Goal: Task Accomplishment & Management: Manage account settings

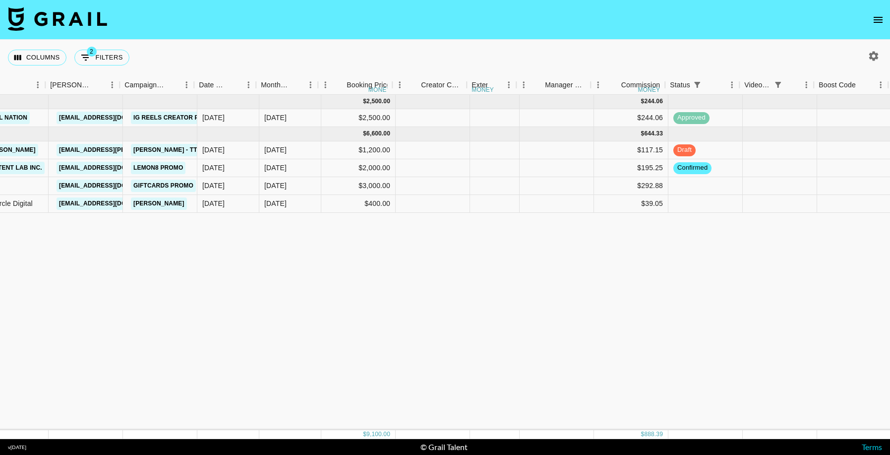
scroll to position [0, 355]
click at [300, 168] on div "[DATE]" at bounding box center [291, 168] width 62 height 18
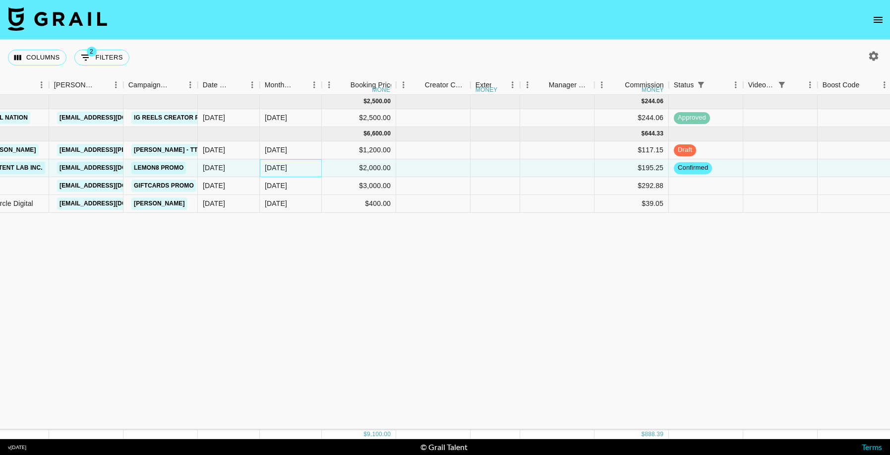
click at [300, 168] on div "[DATE]" at bounding box center [291, 168] width 62 height 18
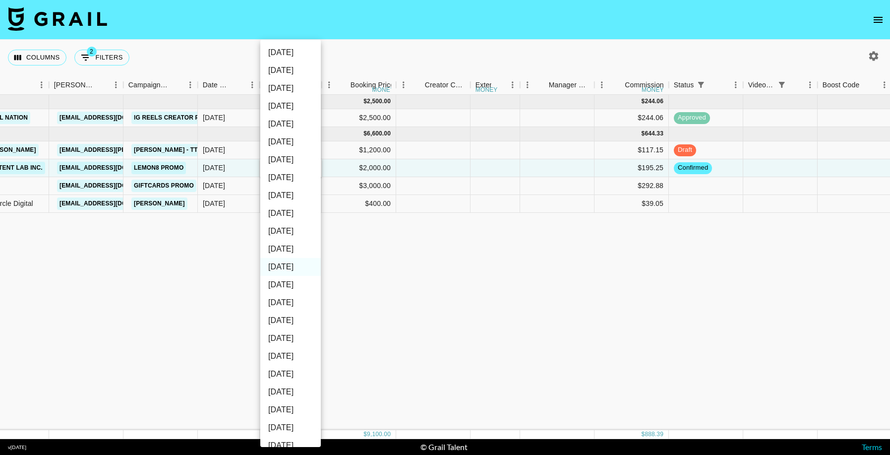
click at [295, 246] on li "[DATE]" at bounding box center [290, 249] width 60 height 18
type input "[DATE]"
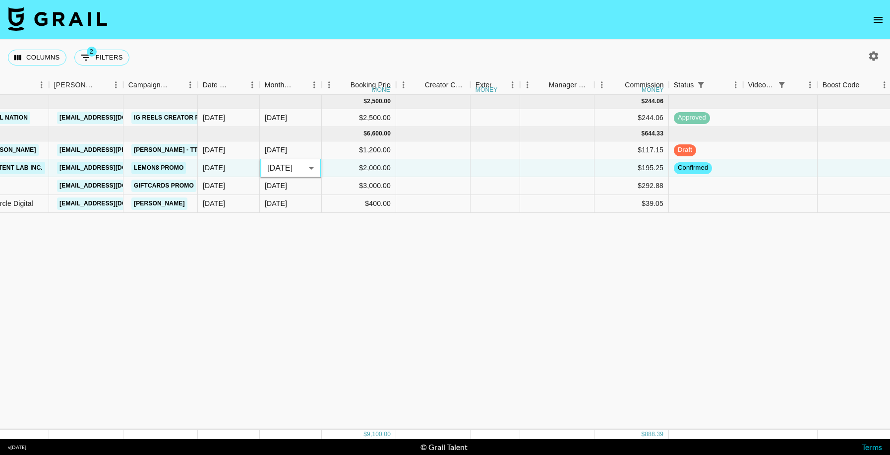
click at [574, 344] on div "Aug '26 Jul '26 Jun '26 May '26 Apr '26 Mar '26 Feb '26 Jan '26 Dec '25 Nov '25…" at bounding box center [445, 227] width 890 height 455
click at [581, 343] on div "Jul '25 ( 1 ) $ 2,500.00 $ 244.06 rec866zr0gALzlBWv anaisha.torres hugo@grail-t…" at bounding box center [623, 262] width 1956 height 335
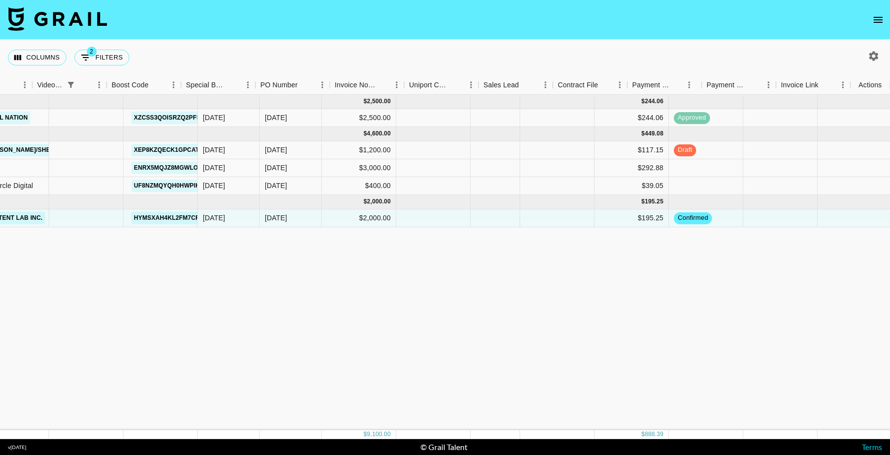
scroll to position [0, 1066]
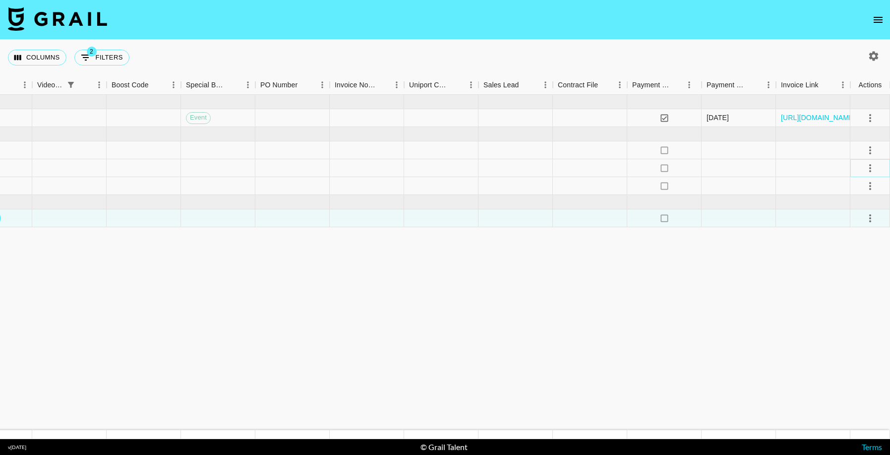
click at [871, 168] on icon "select merge strategy" at bounding box center [870, 168] width 12 height 12
click at [867, 187] on li "Confirm" at bounding box center [858, 189] width 64 height 18
drag, startPoint x: 816, startPoint y: 313, endPoint x: 847, endPoint y: 284, distance: 43.5
click at [868, 180] on icon "select merge strategy" at bounding box center [870, 186] width 12 height 12
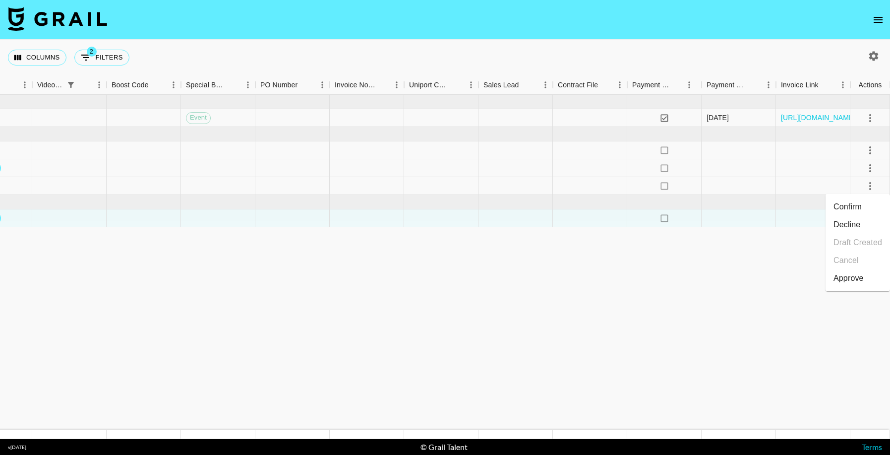
click at [847, 210] on li "Confirm" at bounding box center [858, 207] width 64 height 18
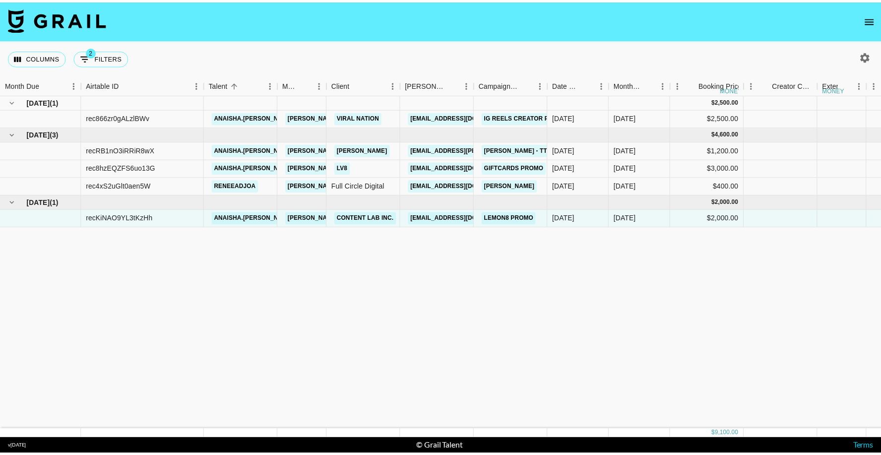
scroll to position [0, 3]
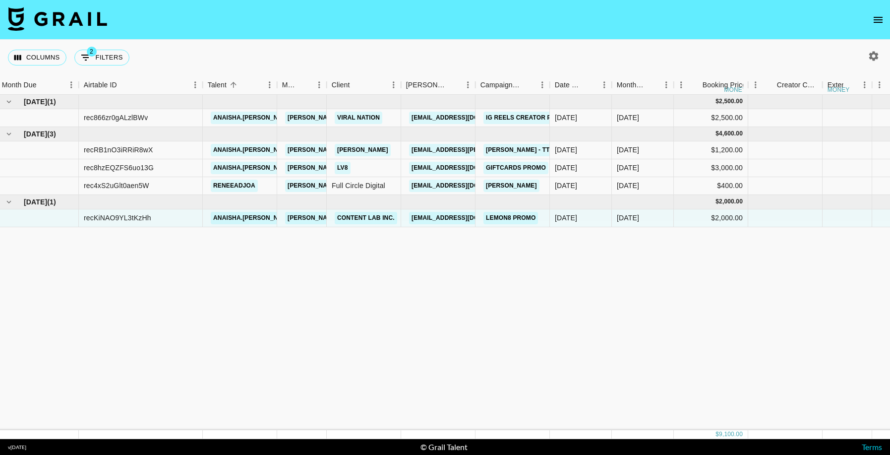
click at [873, 21] on icon "open drawer" at bounding box center [878, 20] width 12 height 12
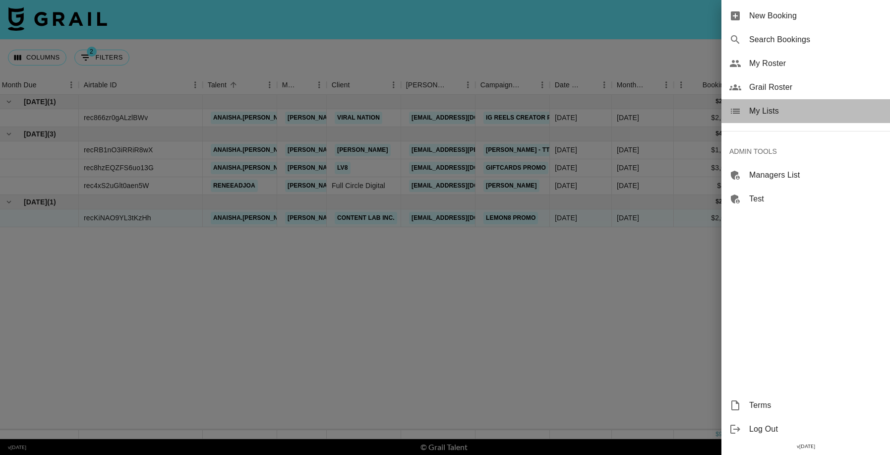
click at [788, 117] on div "My Lists" at bounding box center [805, 111] width 169 height 24
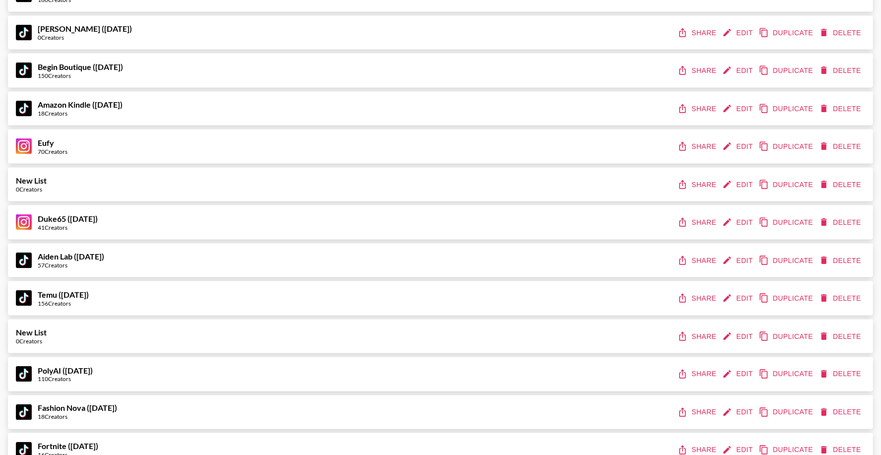
scroll to position [4977, 0]
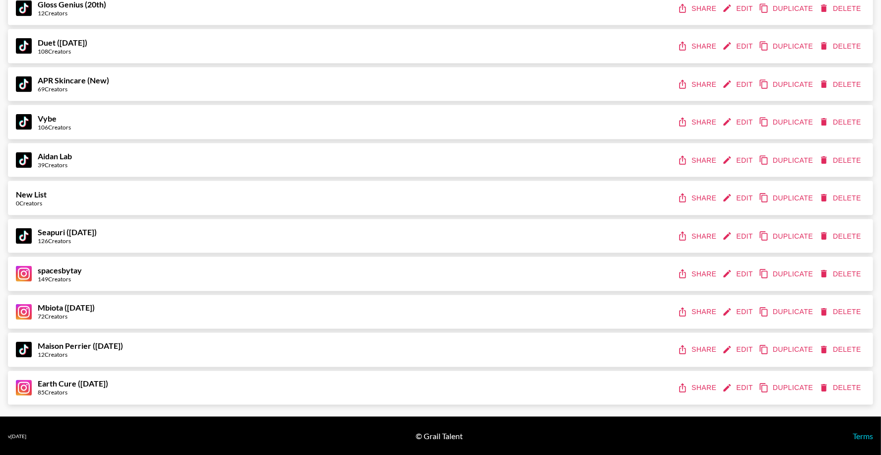
click at [703, 386] on button "Share" at bounding box center [697, 388] width 45 height 18
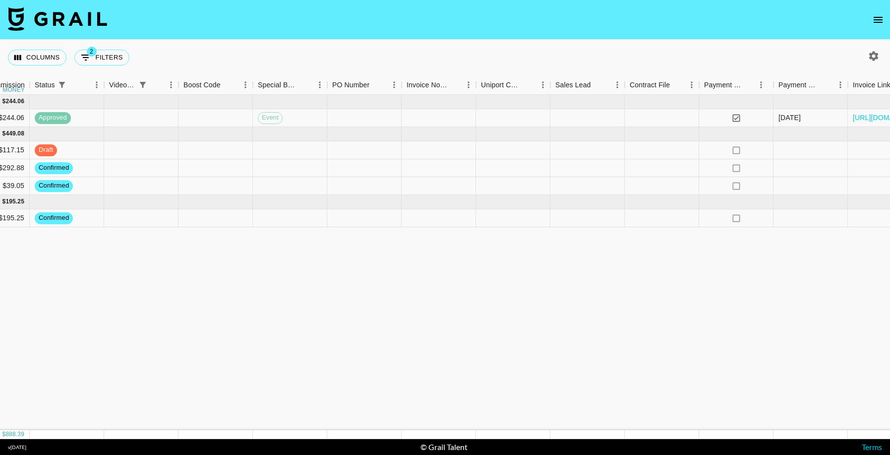
scroll to position [0, 1066]
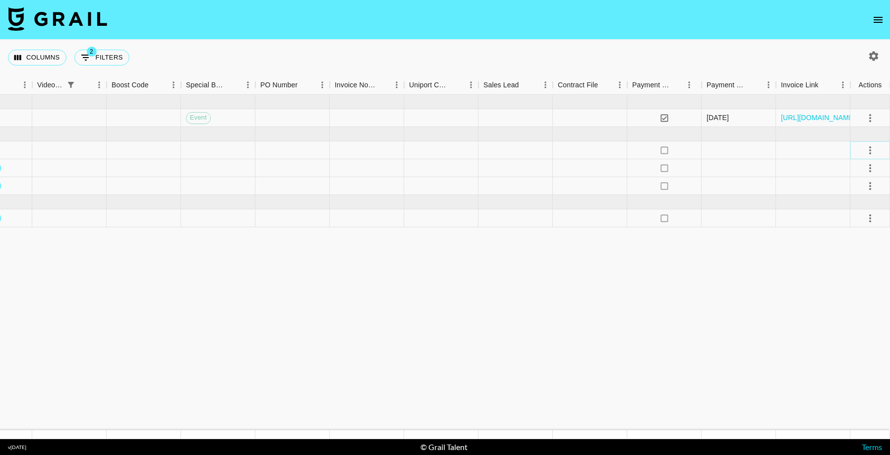
click at [872, 155] on icon "select merge strategy" at bounding box center [870, 150] width 12 height 12
click at [863, 234] on li "Approve" at bounding box center [858, 243] width 64 height 18
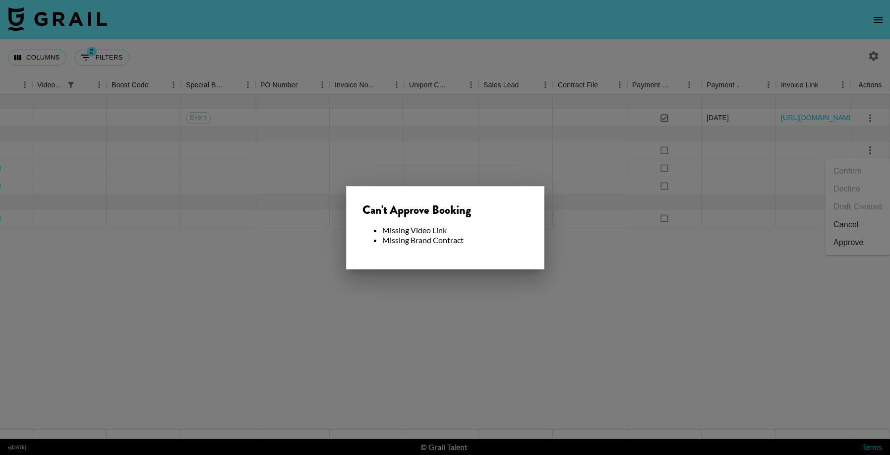
click at [684, 319] on div at bounding box center [445, 227] width 890 height 455
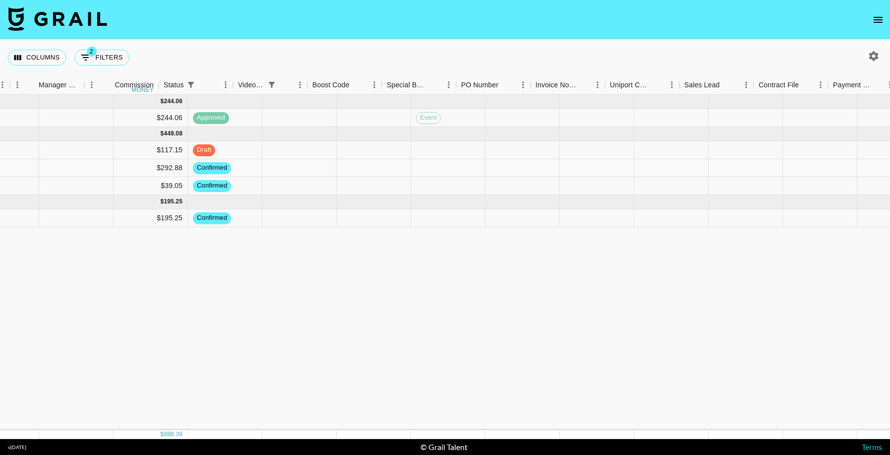
scroll to position [0, 800]
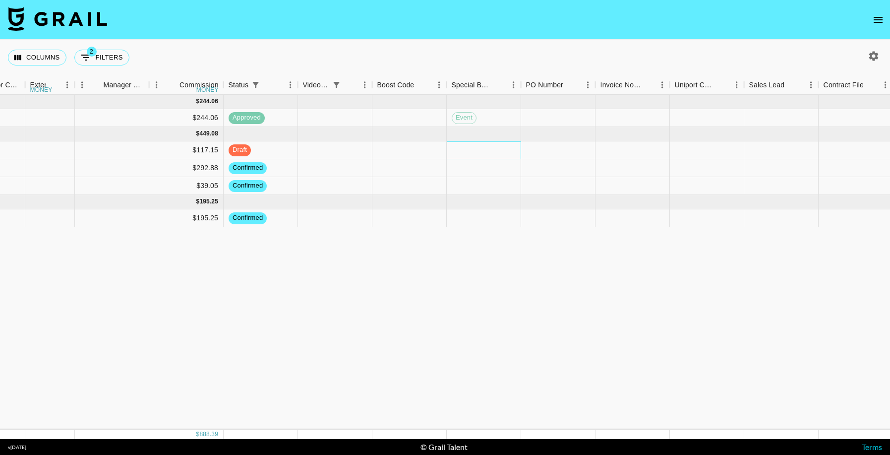
click at [482, 154] on div at bounding box center [484, 150] width 74 height 18
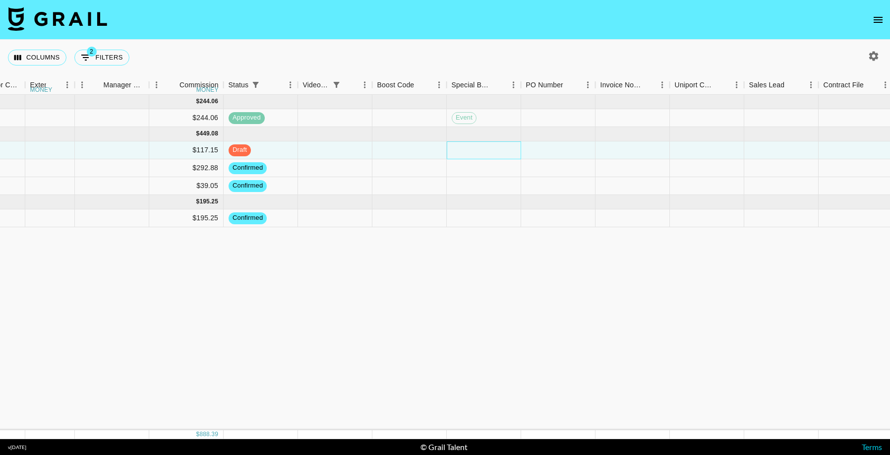
click at [482, 154] on div at bounding box center [484, 150] width 74 height 18
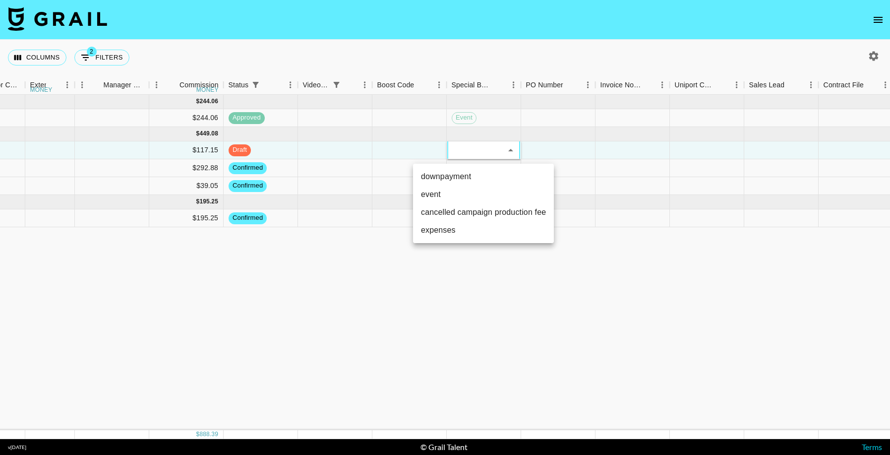
click at [474, 193] on li "event" at bounding box center [483, 194] width 141 height 18
type input "event"
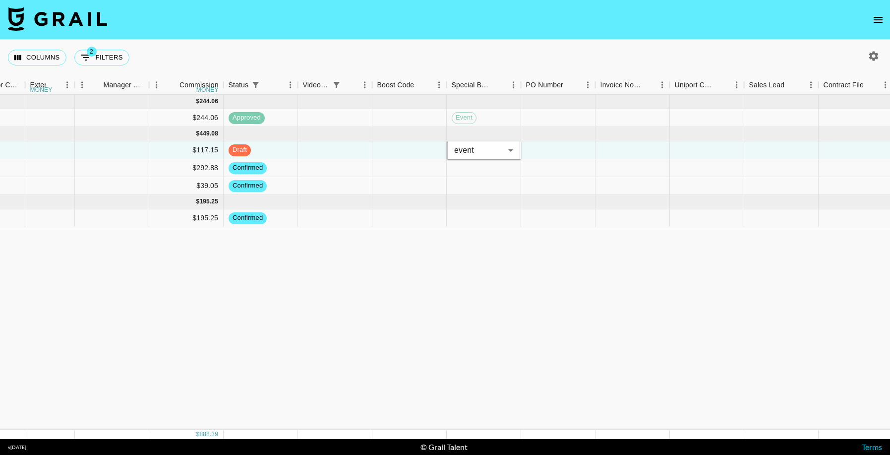
click at [594, 320] on div "[DATE] ( 1 ) $ 2,500.00 $ 244.06 rec866zr0gALzlBWv anaisha.torres [EMAIL_ADDRES…" at bounding box center [178, 262] width 1956 height 335
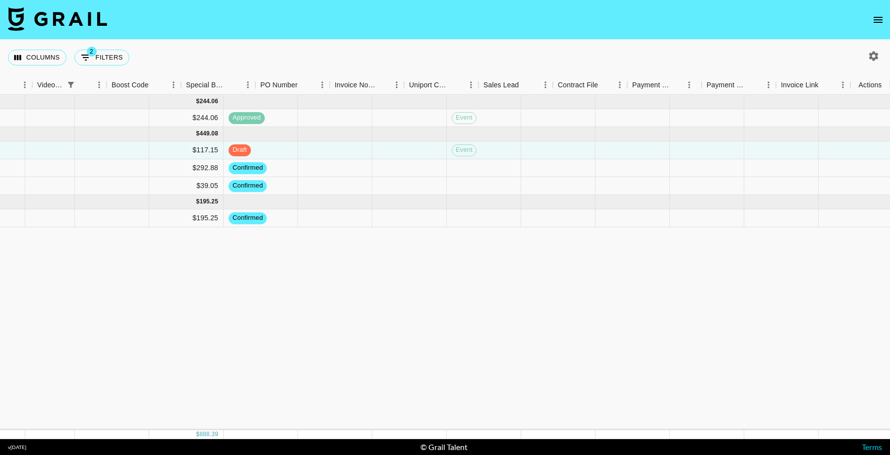
scroll to position [0, 1066]
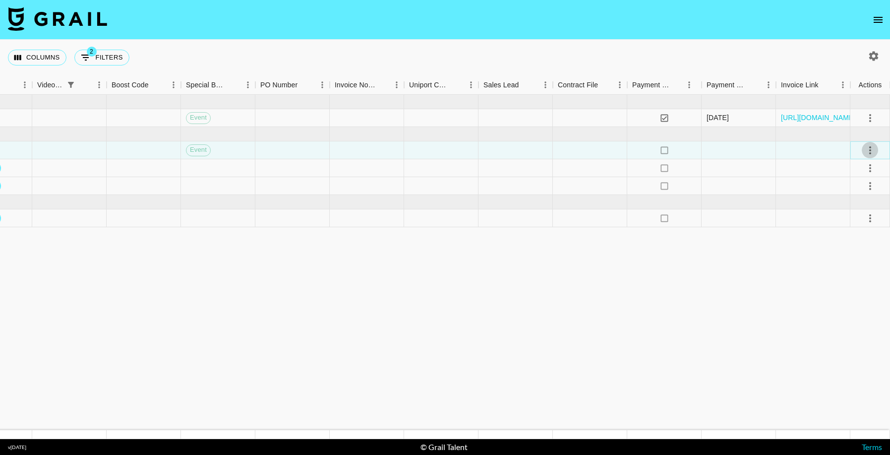
click at [869, 149] on icon "select merge strategy" at bounding box center [870, 150] width 2 height 8
click at [865, 243] on li "Approve" at bounding box center [858, 243] width 64 height 18
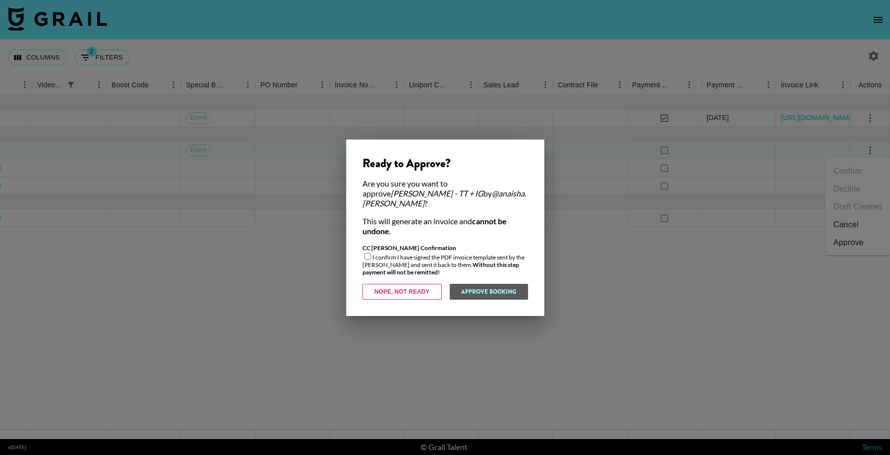
click at [365, 253] on input "checkbox" at bounding box center [367, 256] width 6 height 6
checkbox input "true"
click at [508, 288] on button "Approve Booking" at bounding box center [488, 292] width 79 height 16
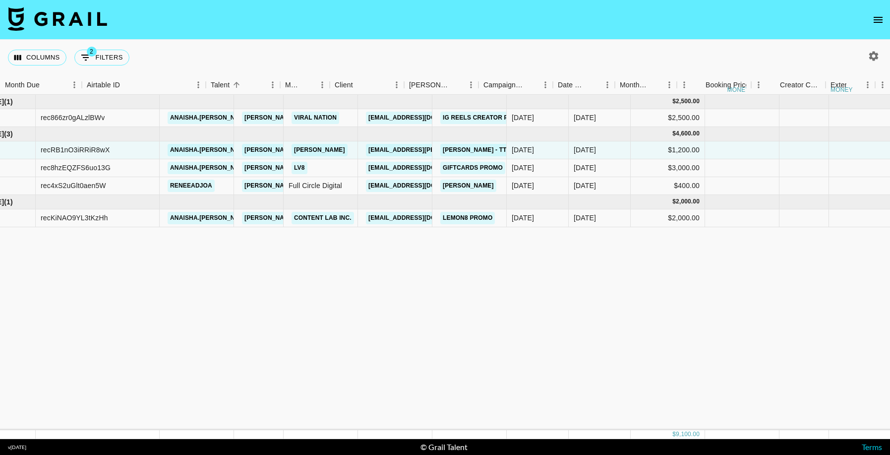
scroll to position [0, 0]
